Goal: Information Seeking & Learning: Stay updated

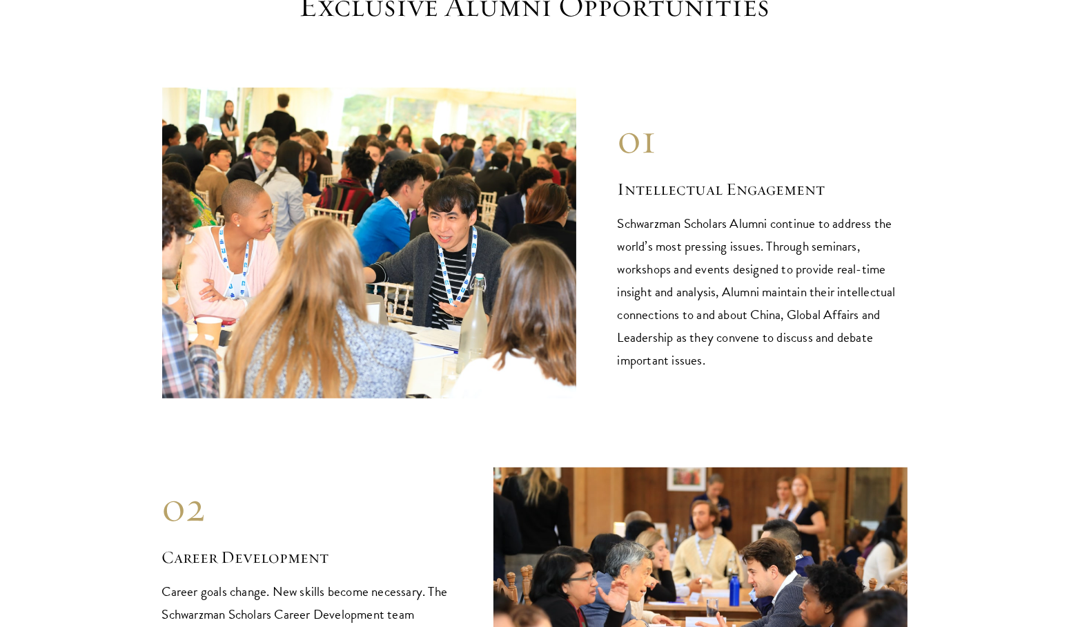
scroll to position [1348, 0]
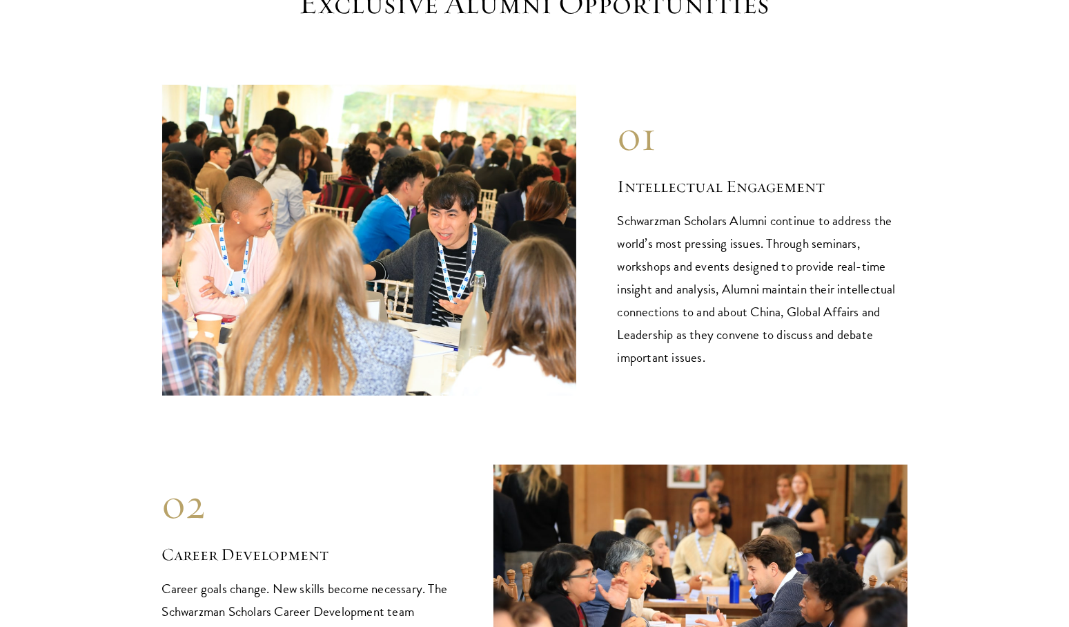
click at [770, 252] on p "Schwarzman Scholars Alumni continue to address the world’s most pressing issues…" at bounding box center [763, 288] width 290 height 159
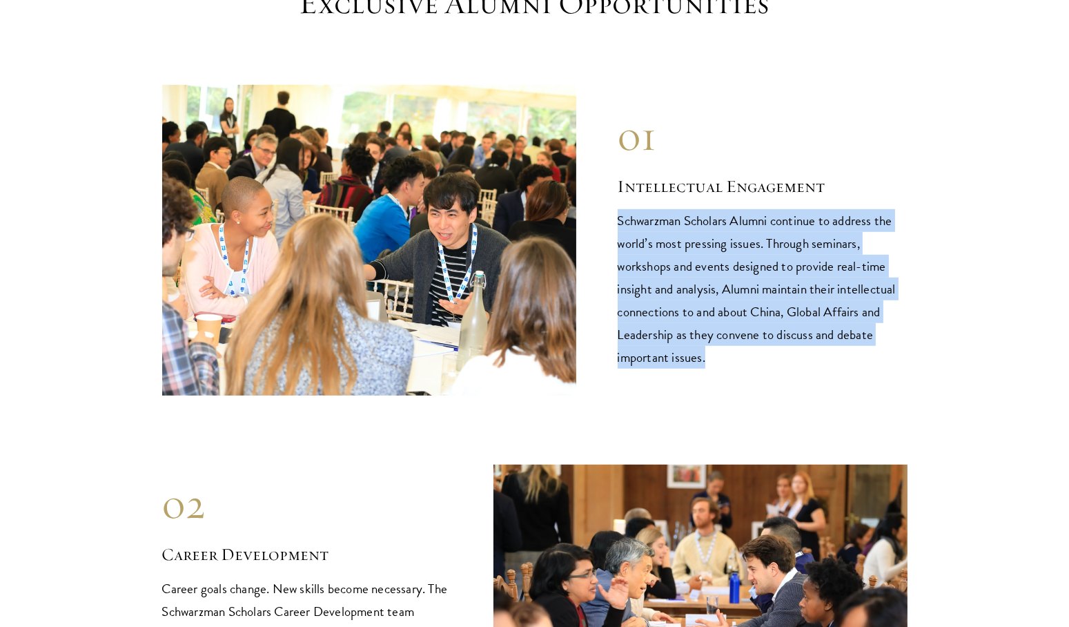
click at [770, 252] on p "Schwarzman Scholars Alumni continue to address the world’s most pressing issues…" at bounding box center [763, 288] width 290 height 159
click at [711, 287] on p "Schwarzman Scholars Alumni continue to address the world’s most pressing issues…" at bounding box center [763, 288] width 290 height 159
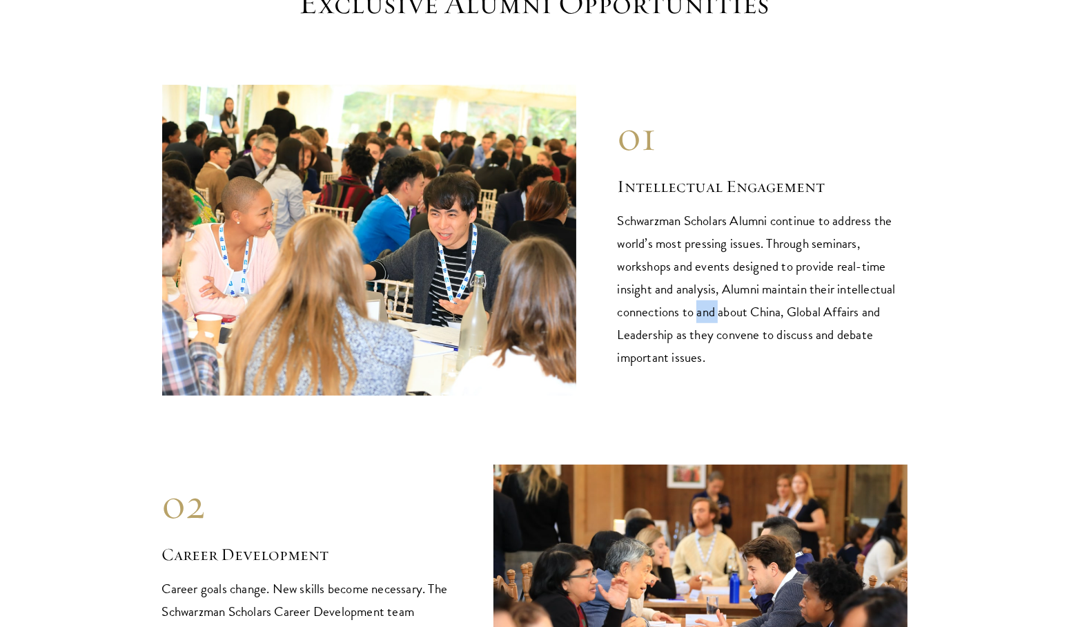
click at [711, 287] on p "Schwarzman Scholars Alumni continue to address the world’s most pressing issues…" at bounding box center [763, 288] width 290 height 159
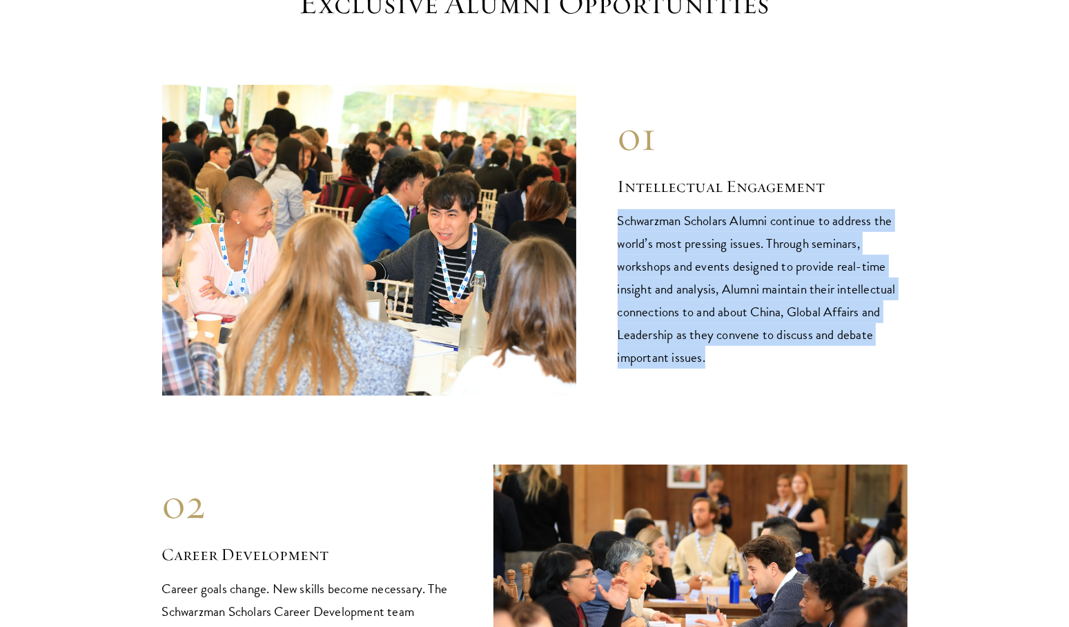
click at [711, 287] on p "Schwarzman Scholars Alumni continue to address the world’s most pressing issues…" at bounding box center [763, 288] width 290 height 159
click at [759, 299] on p "Schwarzman Scholars Alumni continue to address the world’s most pressing issues…" at bounding box center [763, 288] width 290 height 159
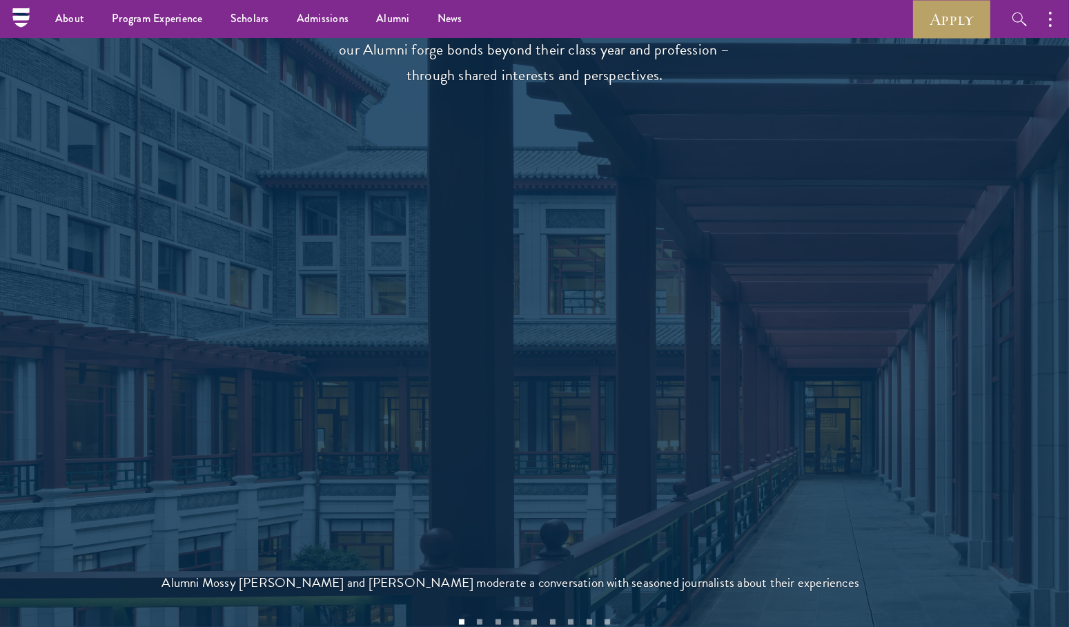
scroll to position [2545, 0]
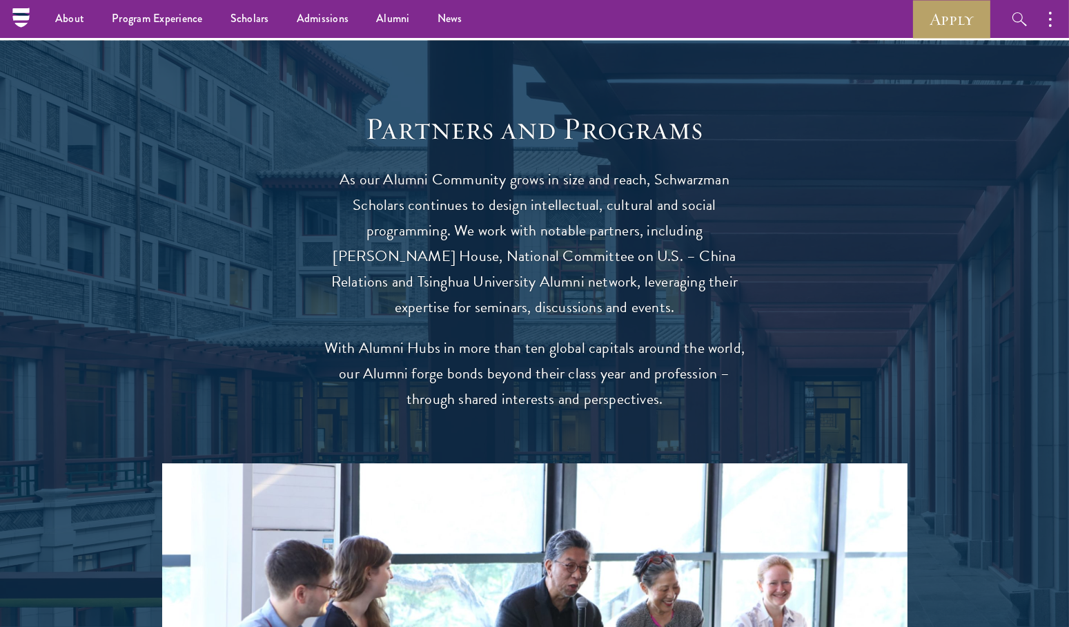
click at [575, 179] on p "As our Alumni Community grows in size and reach, Schwarzman Scholars continues …" at bounding box center [535, 243] width 428 height 153
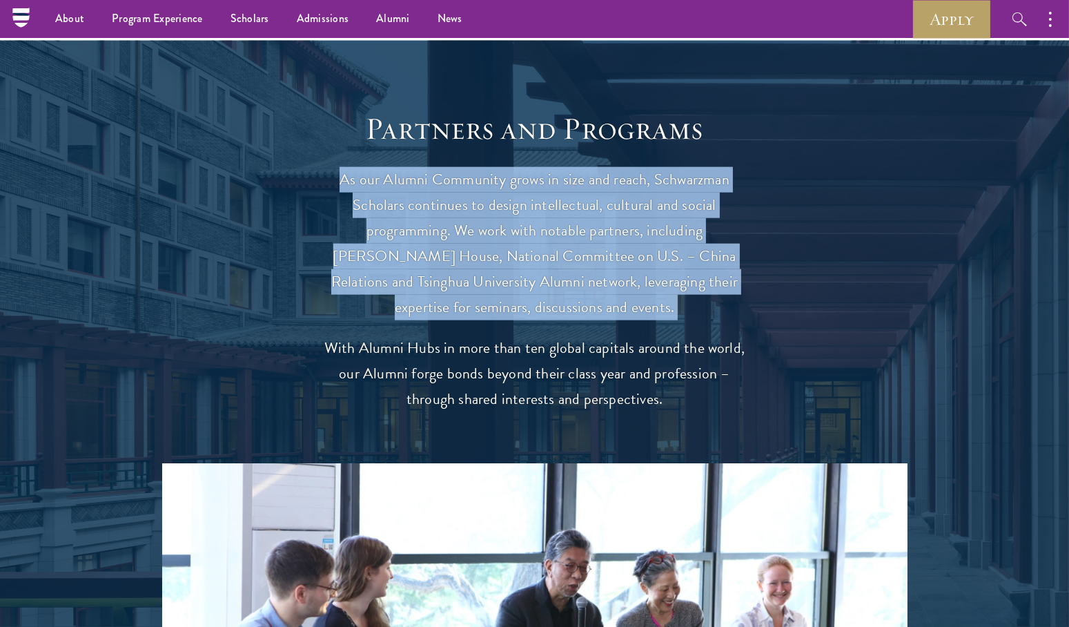
click at [575, 179] on p "As our Alumni Community grows in size and reach, Schwarzman Scholars continues …" at bounding box center [535, 243] width 428 height 153
click at [547, 236] on p "As our Alumni Community grows in size and reach, Schwarzman Scholars continues …" at bounding box center [535, 243] width 428 height 153
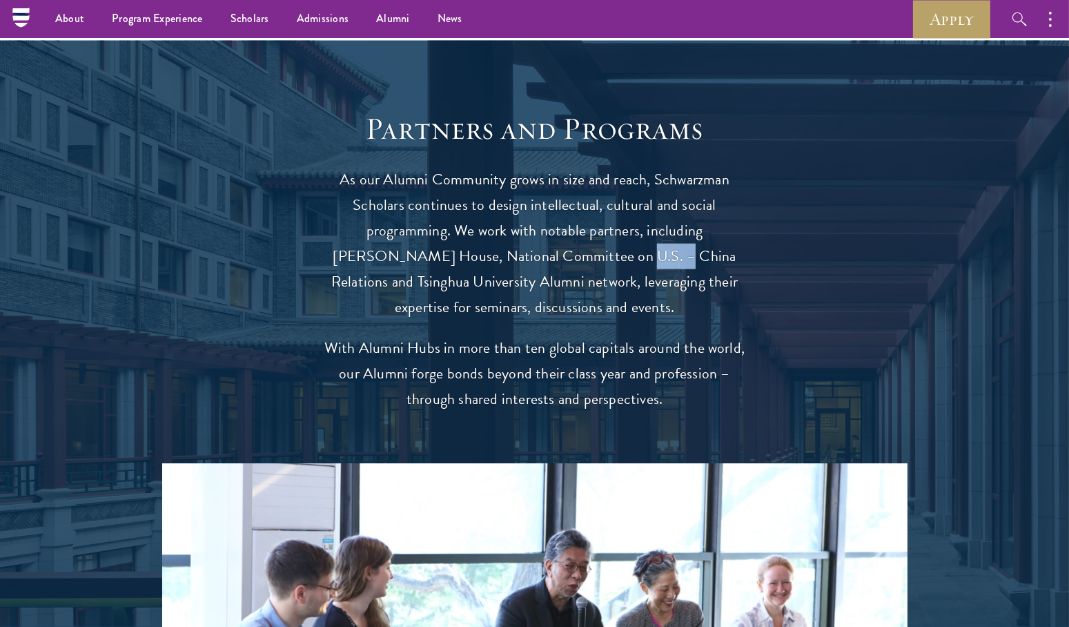
click at [547, 236] on p "As our Alumni Community grows in size and reach, Schwarzman Scholars continues …" at bounding box center [535, 243] width 428 height 153
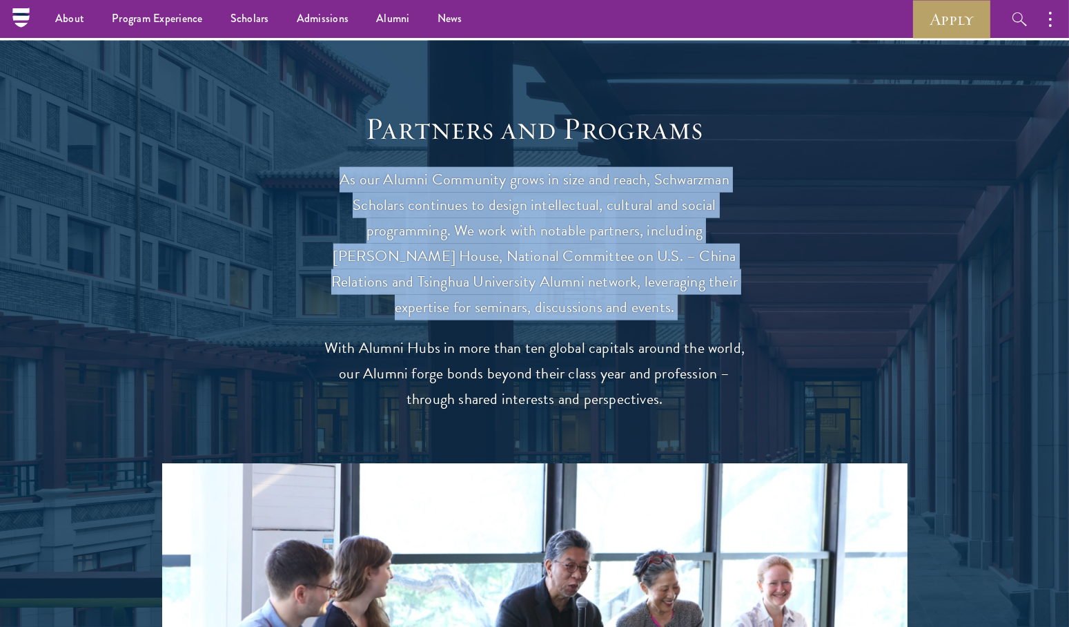
click at [547, 236] on p "As our Alumni Community grows in size and reach, Schwarzman Scholars continues …" at bounding box center [535, 243] width 428 height 153
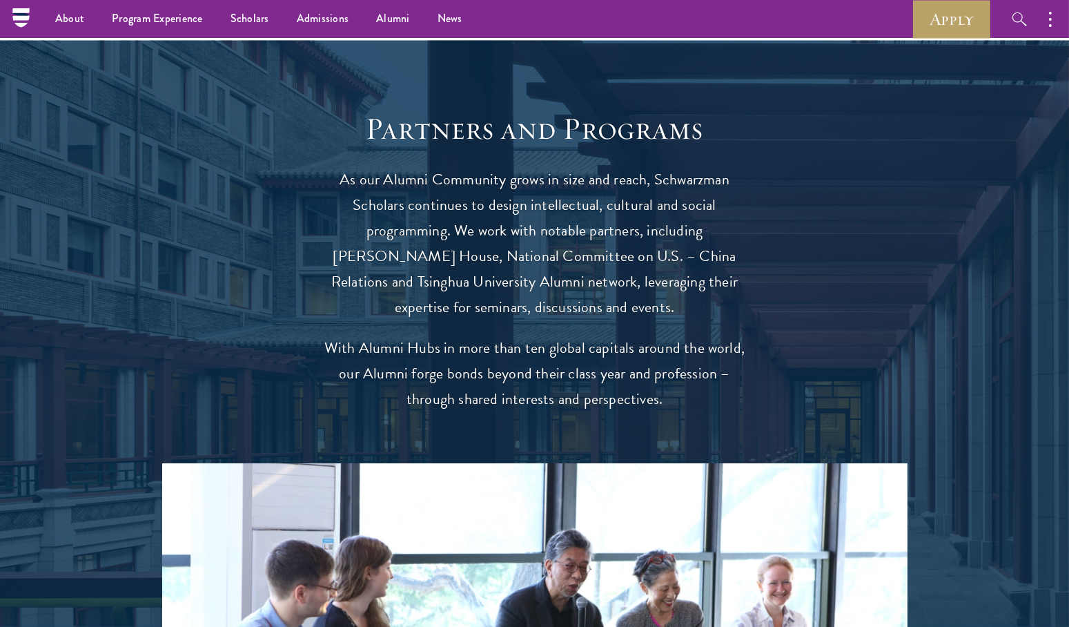
click at [509, 300] on header "Partners and Programs As our Alumni Community grows in size and reach, Schwarzm…" at bounding box center [535, 261] width 428 height 302
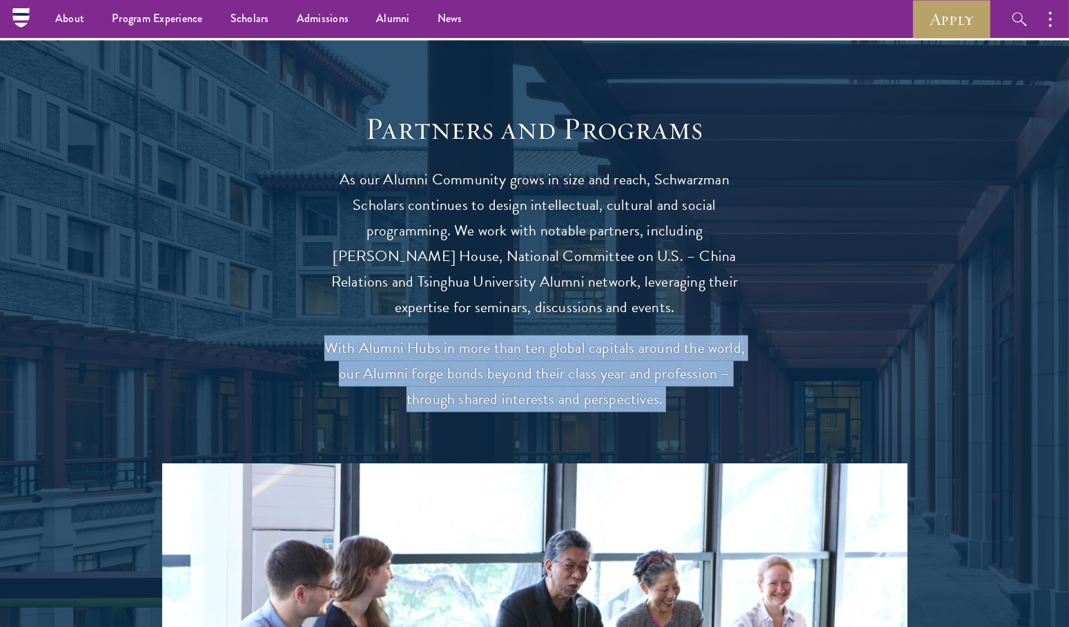
click at [509, 300] on header "Partners and Programs As our Alumni Community grows in size and reach, Schwarzm…" at bounding box center [535, 261] width 428 height 302
click at [487, 347] on p "With Alumni Hubs in more than ten global capitals around the world, our Alumni …" at bounding box center [535, 373] width 428 height 77
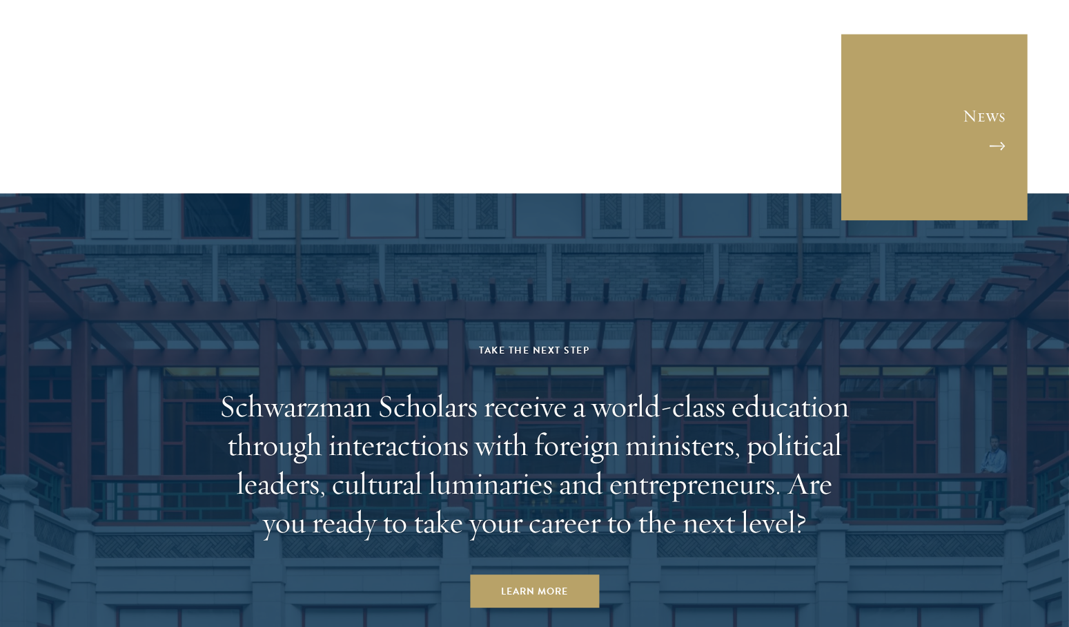
scroll to position [5607, 0]
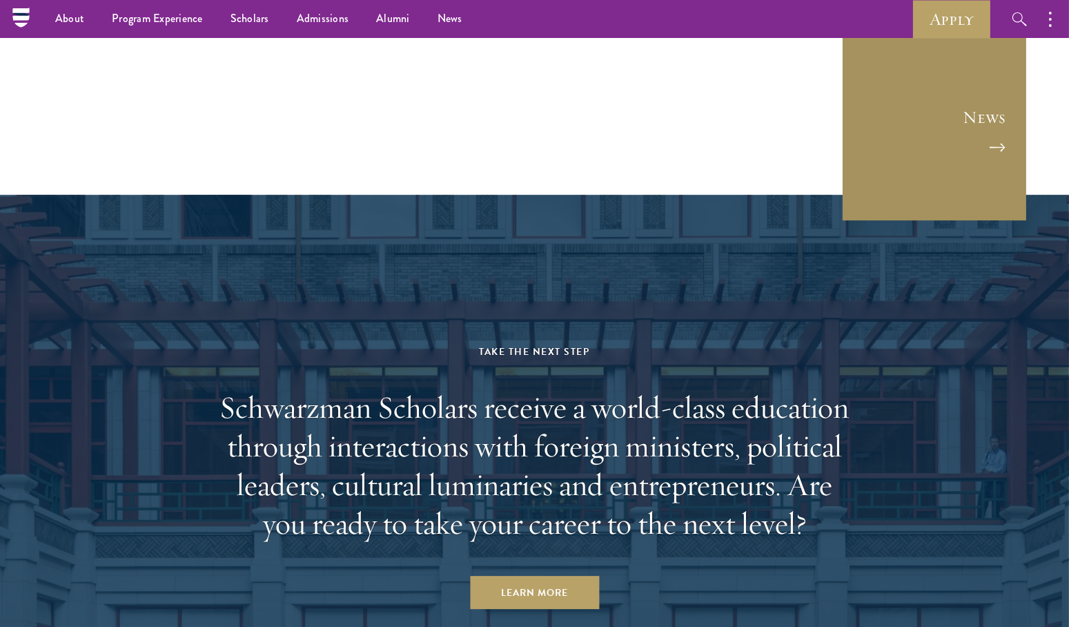
click at [949, 141] on link "News" at bounding box center [934, 128] width 186 height 186
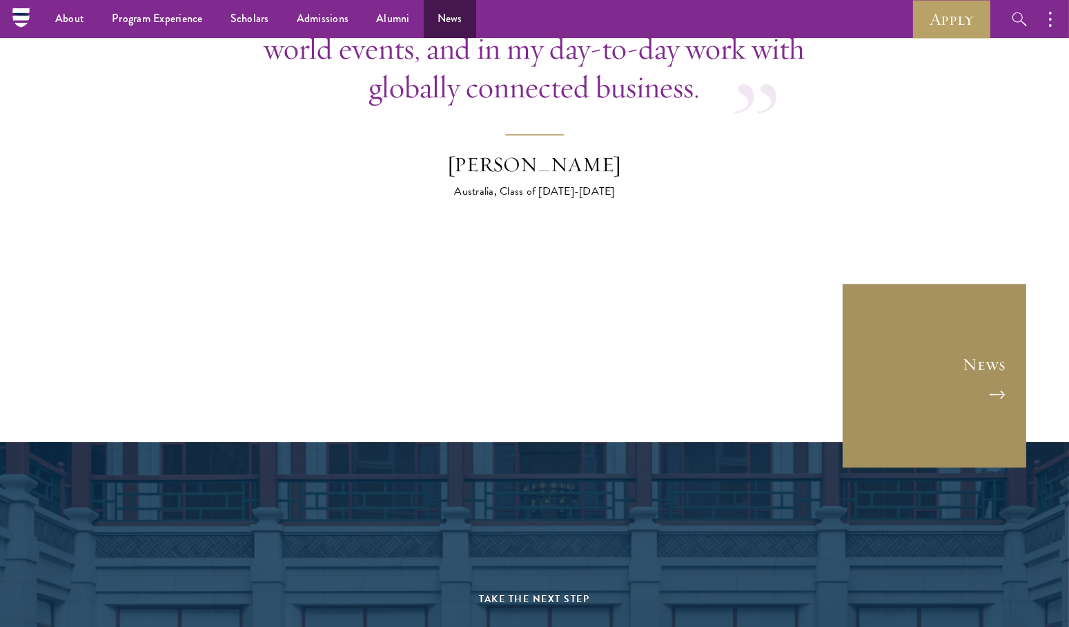
scroll to position [5235, 0]
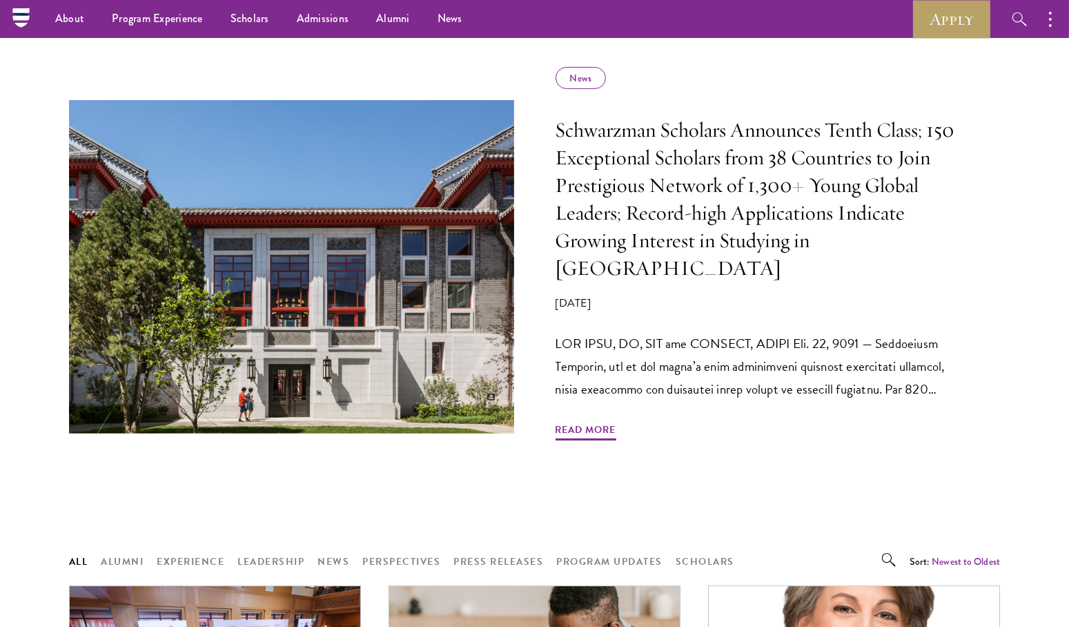
scroll to position [636, 0]
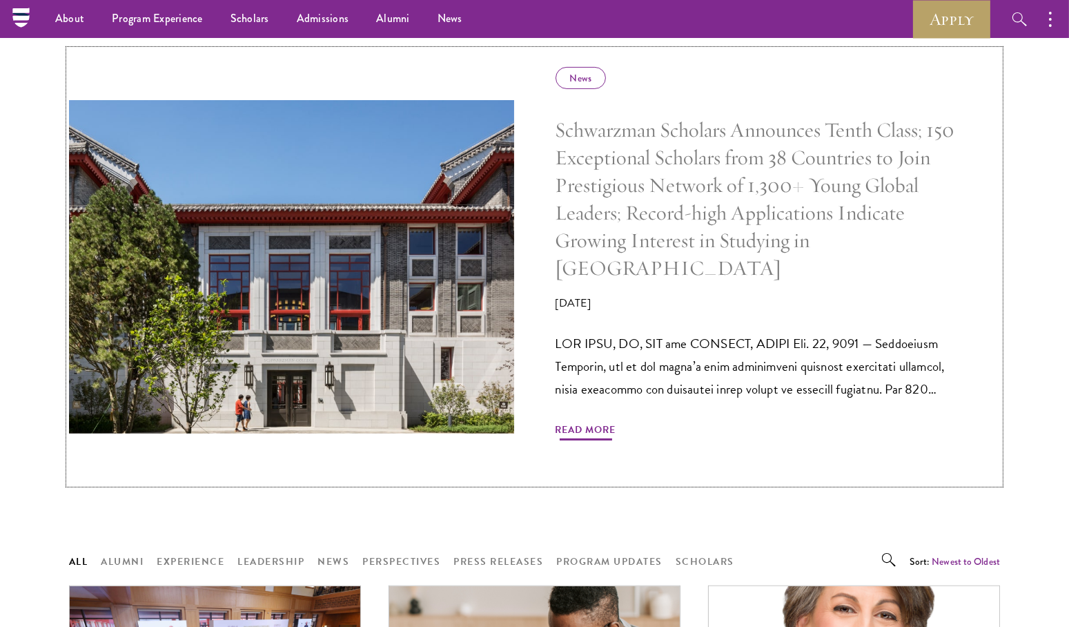
click at [697, 223] on h5 "Schwarzman Scholars Announces Tenth Class; 150 Exceptional Scholars from 38 Cou…" at bounding box center [757, 199] width 404 height 165
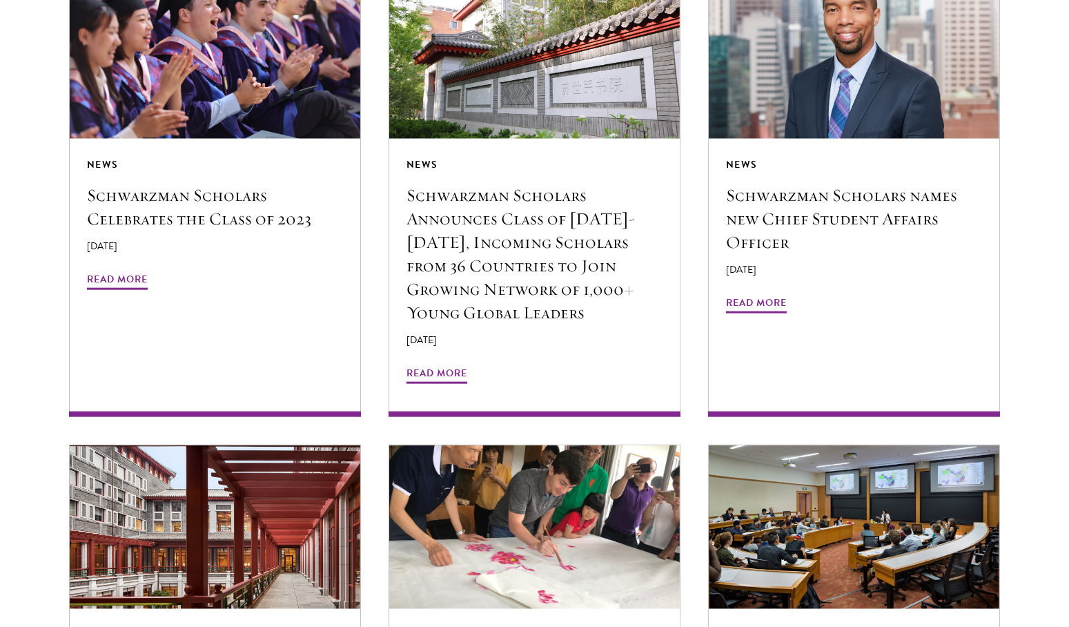
scroll to position [2621, 0]
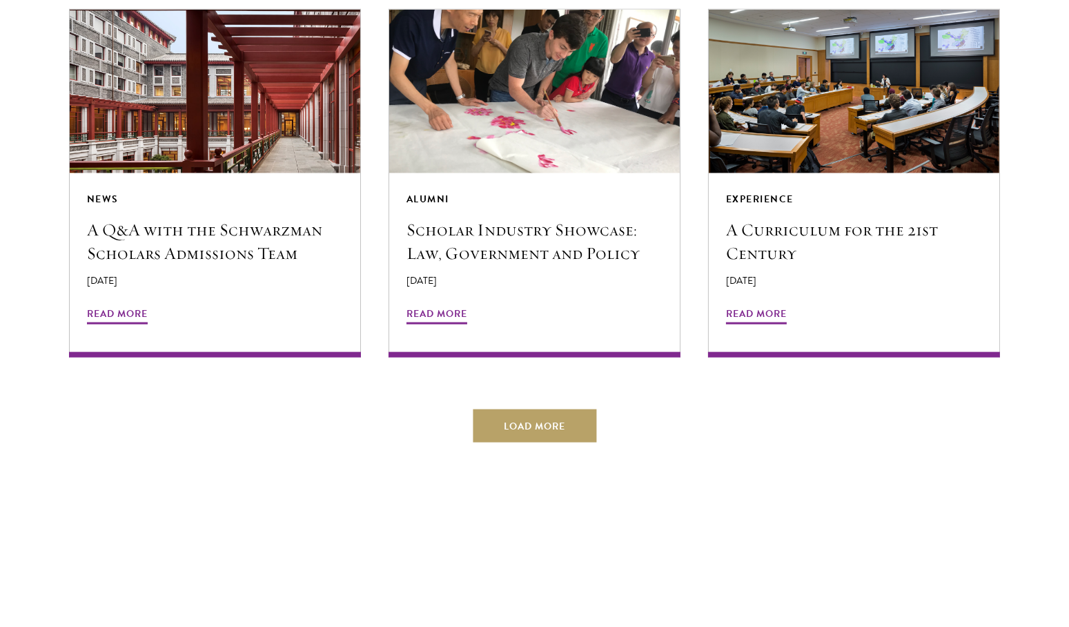
click at [550, 409] on button "Load More" at bounding box center [535, 425] width 124 height 33
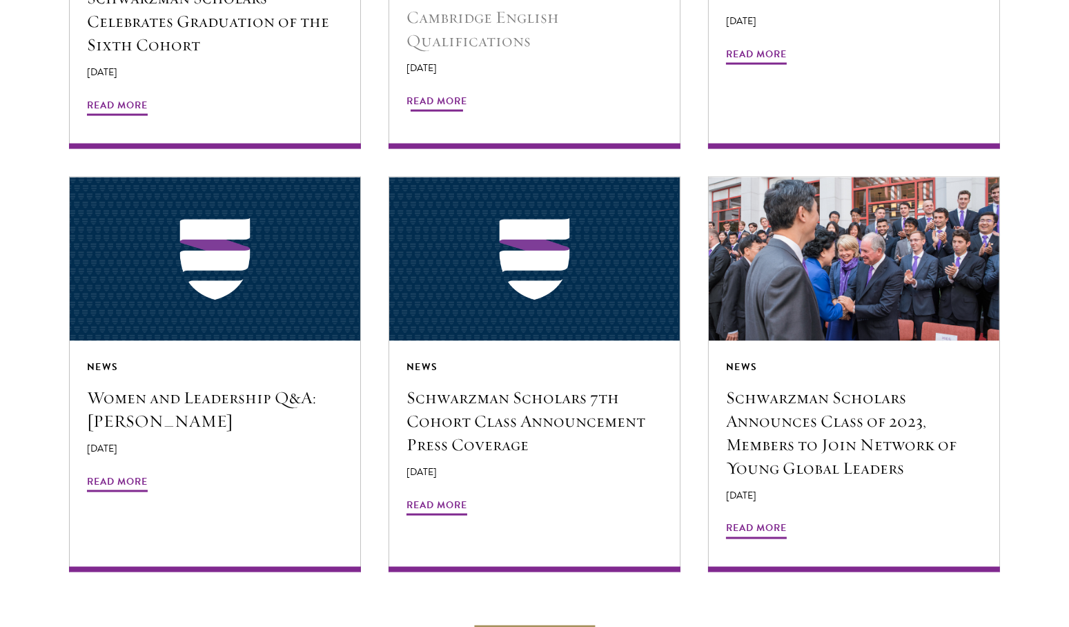
scroll to position [3246, 0]
